Goal: Task Accomplishment & Management: Manage account settings

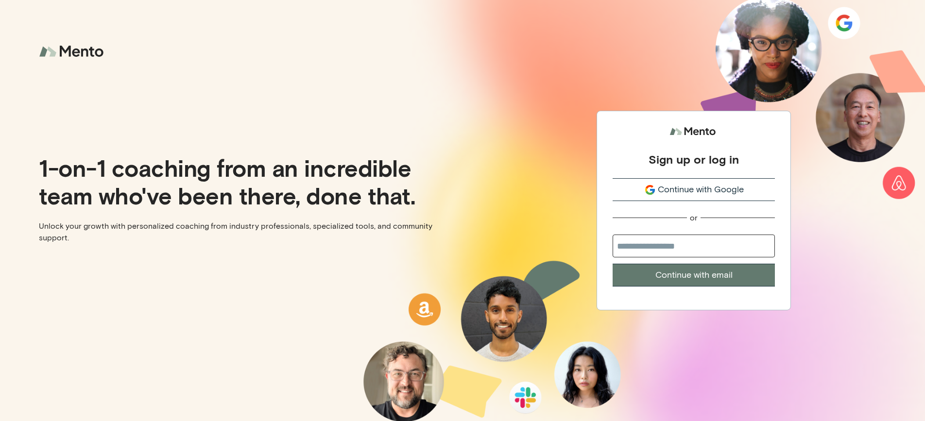
click at [664, 247] on input "email" at bounding box center [694, 246] width 162 height 23
type input "**********"
click at [687, 279] on button "Continue with email" at bounding box center [694, 275] width 162 height 23
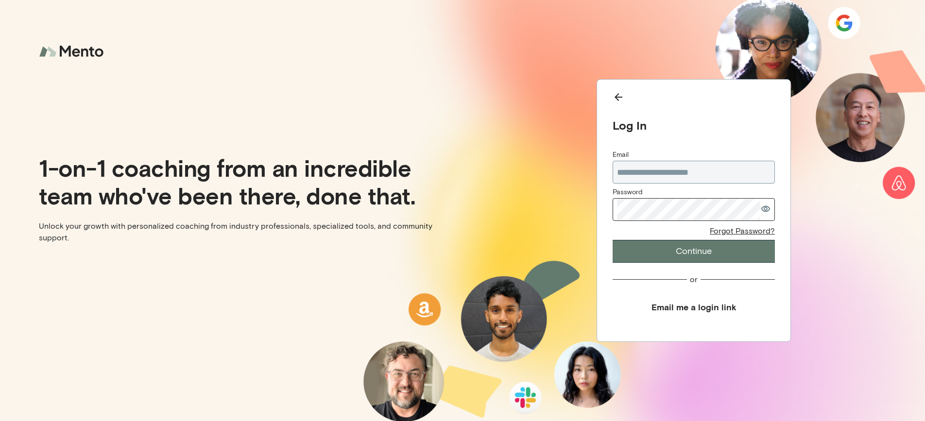
click at [709, 304] on button "Email me a login link" at bounding box center [694, 307] width 162 height 22
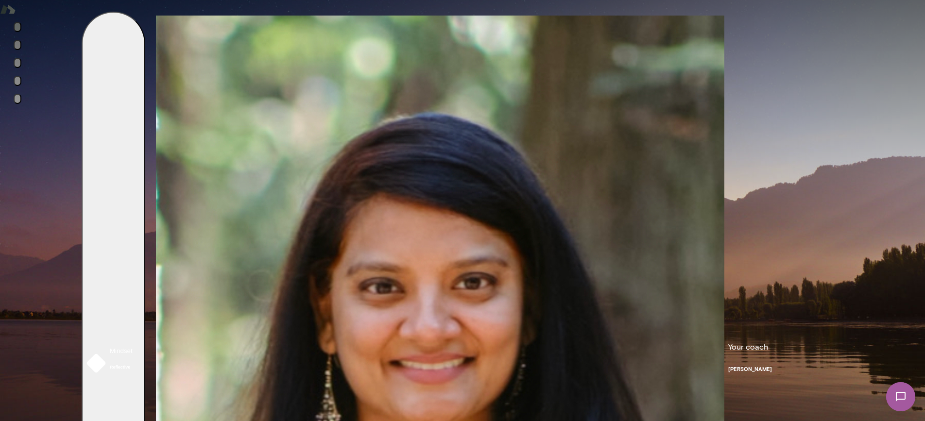
click at [91, 113] on button "View or edit profile" at bounding box center [89, 108] width 61 height 10
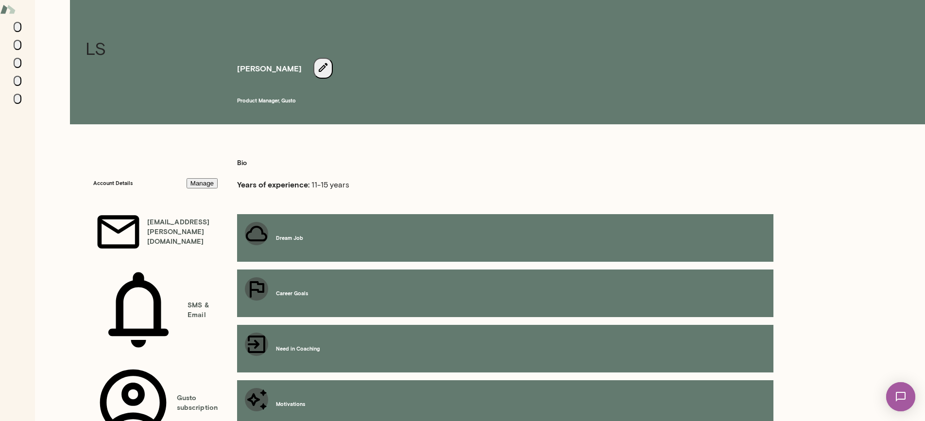
scroll to position [18, 0]
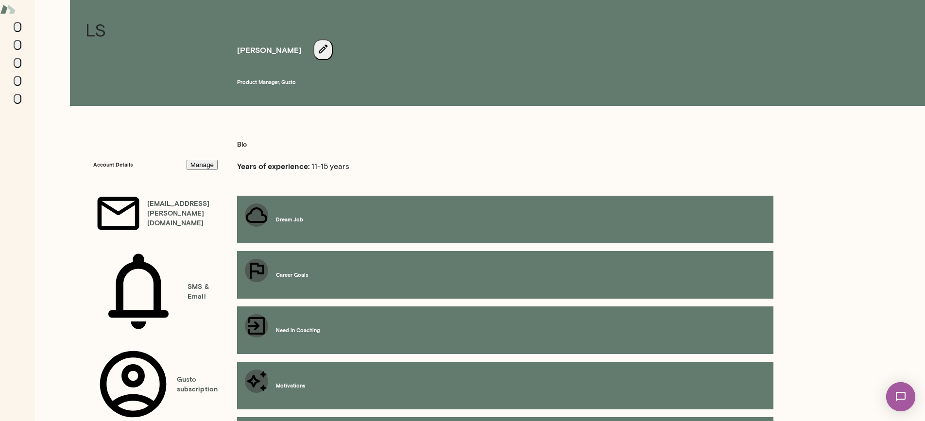
click at [187, 160] on button "Manage" at bounding box center [202, 165] width 31 height 10
click at [186, 53] on h6 "[EMAIL_ADDRESS][PERSON_NAME][DOMAIN_NAME]" at bounding box center [142, 91] width 87 height 89
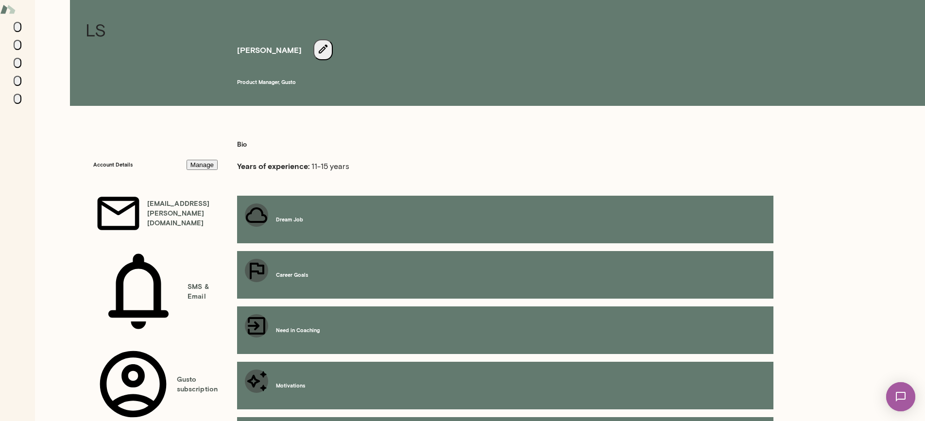
click at [360, 41] on div "Account details For questions about your membership, contact [EMAIL_ADDRESS][PE…" at bounding box center [462, 25] width 925 height 31
click at [95, 246] on h6 "SMS & Email" at bounding box center [155, 291] width 124 height 90
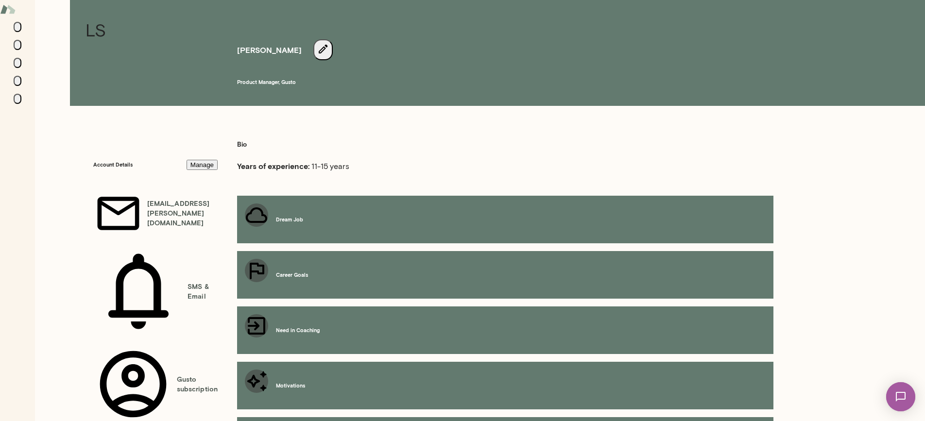
click at [121, 246] on h6 "SMS & Email" at bounding box center [155, 291] width 124 height 90
click at [93, 208] on section "Account Details Manage [EMAIL_ADDRESS][PERSON_NAME][DOMAIN_NAME] SMS & Email Gu…" at bounding box center [155, 329] width 124 height 361
click at [93, 345] on icon at bounding box center [133, 385] width 80 height 80
click at [187, 160] on button "Manage" at bounding box center [202, 165] width 31 height 10
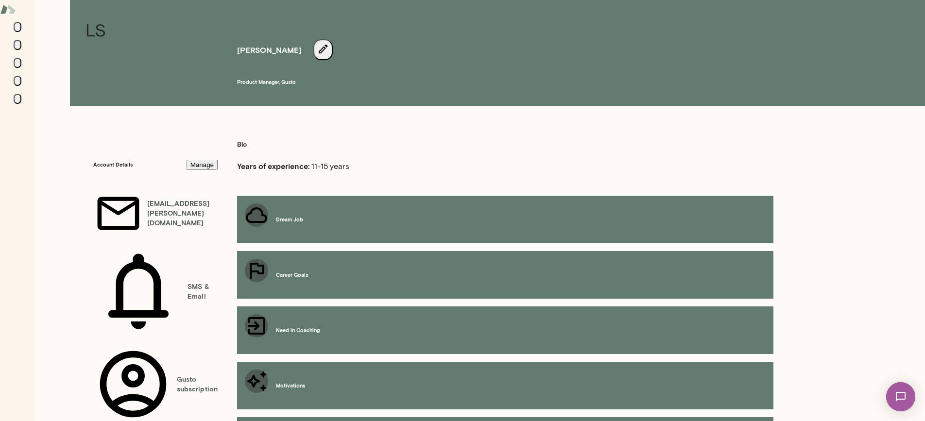
click at [517, 44] on div "[EMAIL_ADDRESS][PERSON_NAME][DOMAIN_NAME]" at bounding box center [462, 91] width 925 height 97
click at [114, 189] on h6 "[EMAIL_ADDRESS][PERSON_NAME][DOMAIN_NAME]" at bounding box center [155, 214] width 124 height 50
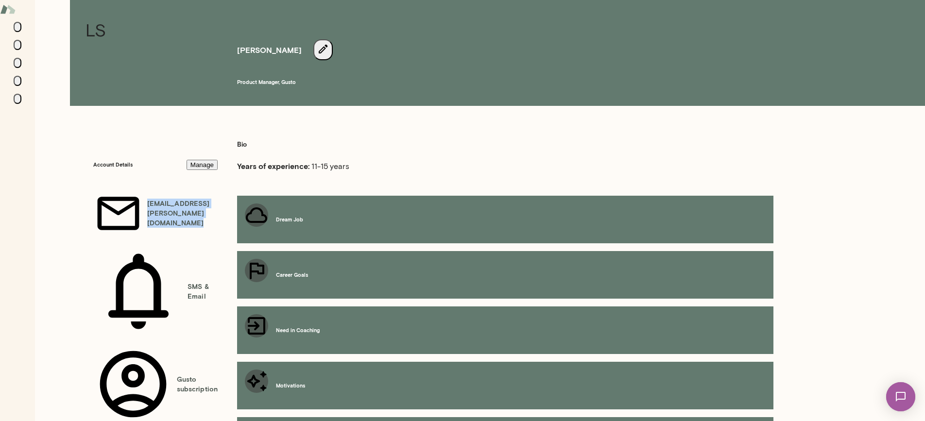
click at [114, 189] on h6 "[EMAIL_ADDRESS][PERSON_NAME][DOMAIN_NAME]" at bounding box center [155, 214] width 124 height 50
click at [79, 142] on h6 "Account preferences" at bounding box center [53, 138] width 52 height 8
click at [567, 334] on div "[EMAIL_ADDRESS][PERSON_NAME][DOMAIN_NAME]" at bounding box center [462, 382] width 925 height 97
click at [919, 385] on icon at bounding box center [919, 385] width 0 height 0
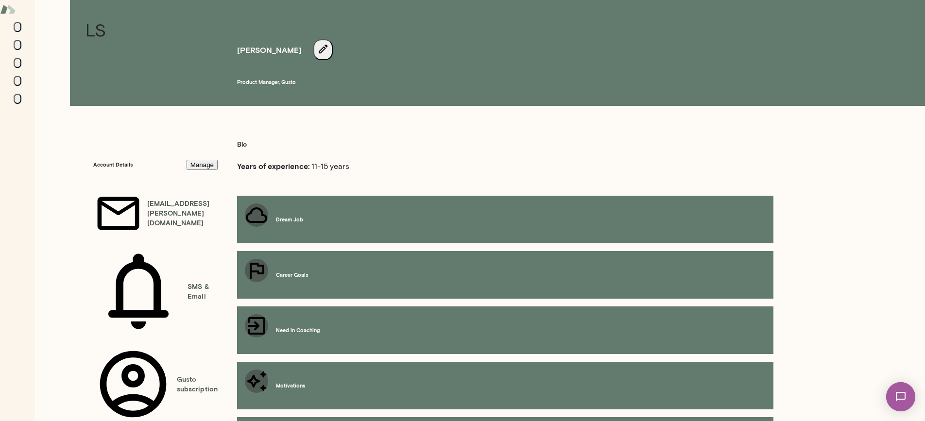
scroll to position [35, 0]
